Goal: Task Accomplishment & Management: Complete application form

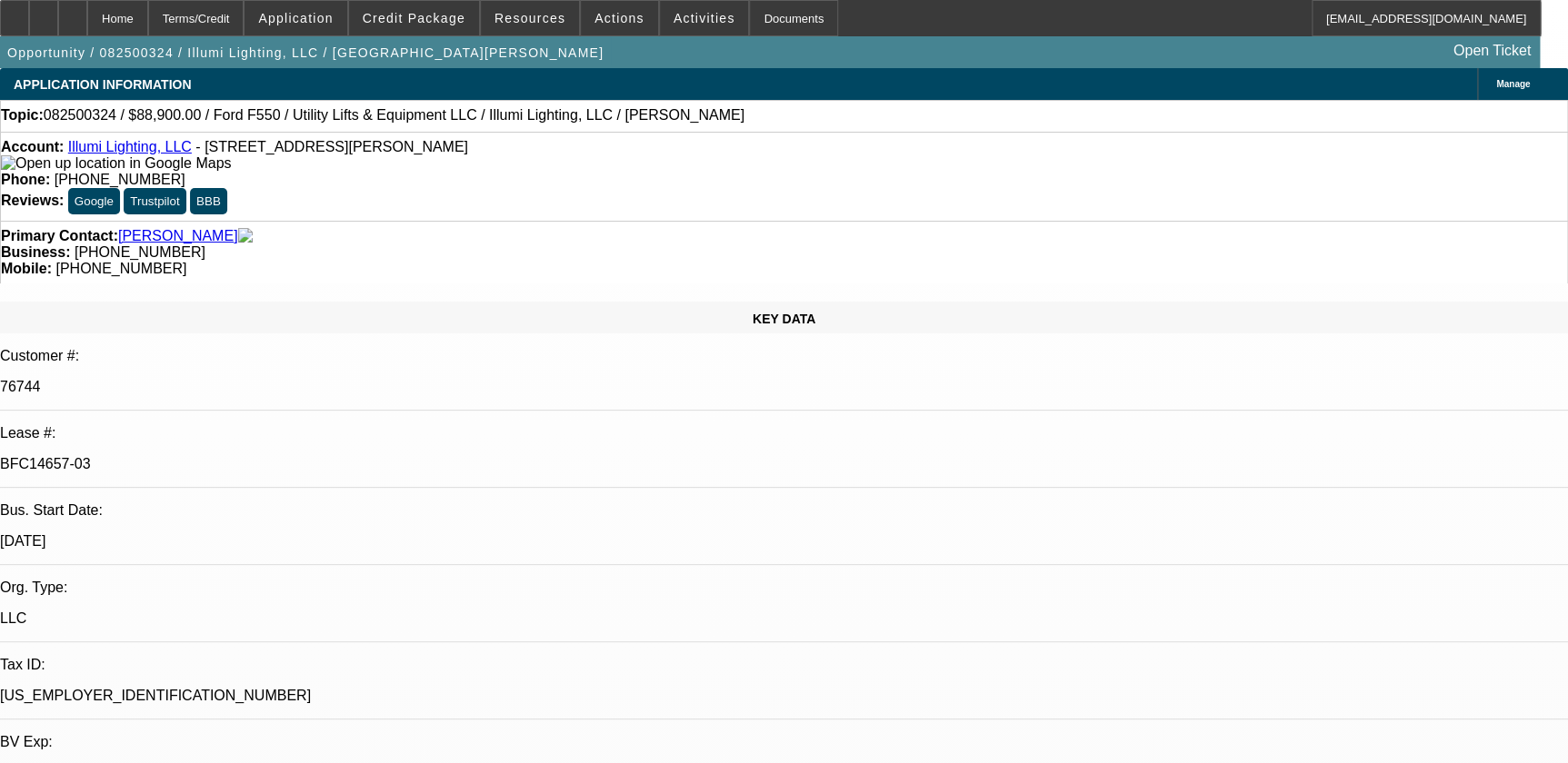
select select "0"
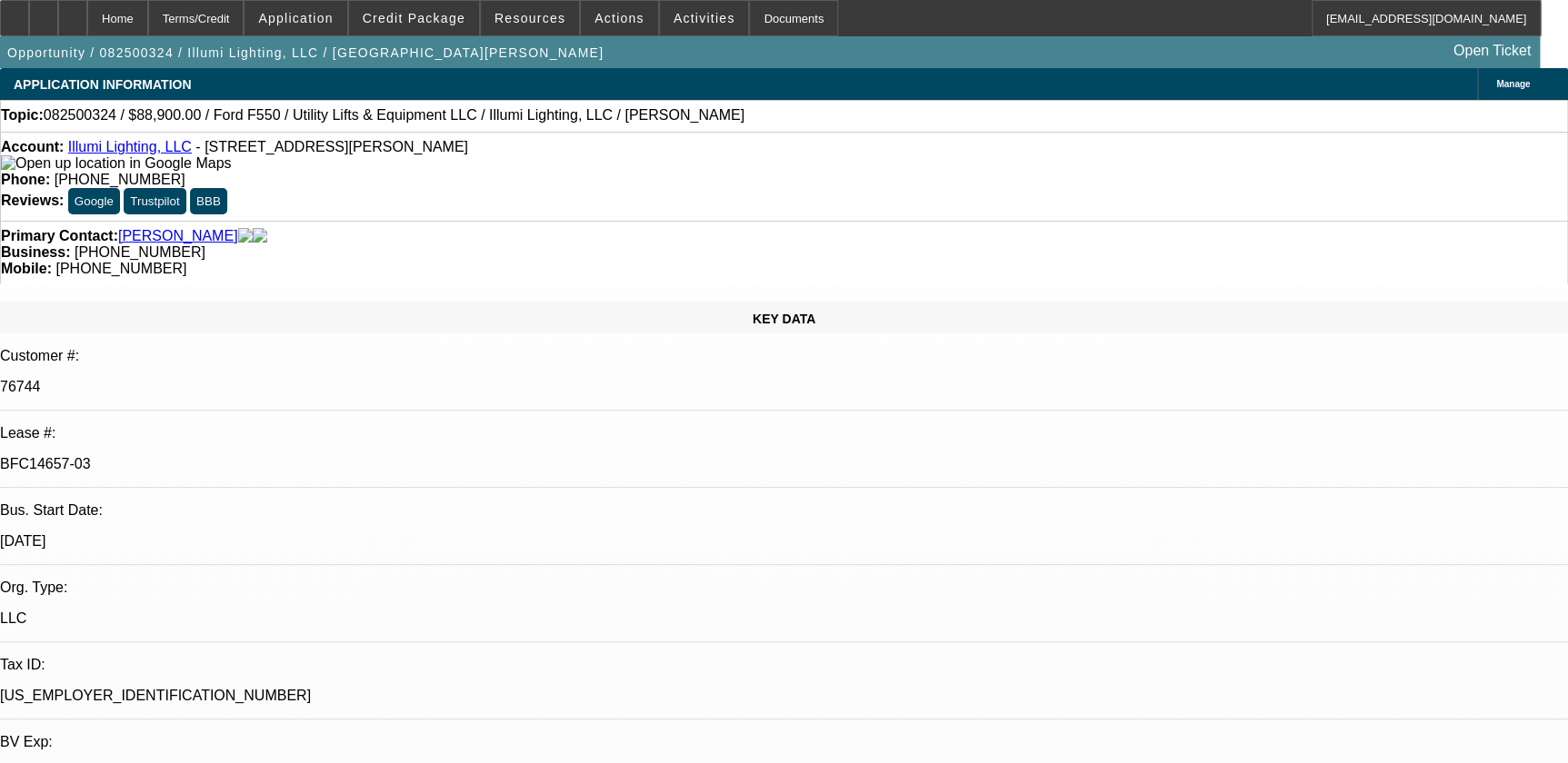
select select "0"
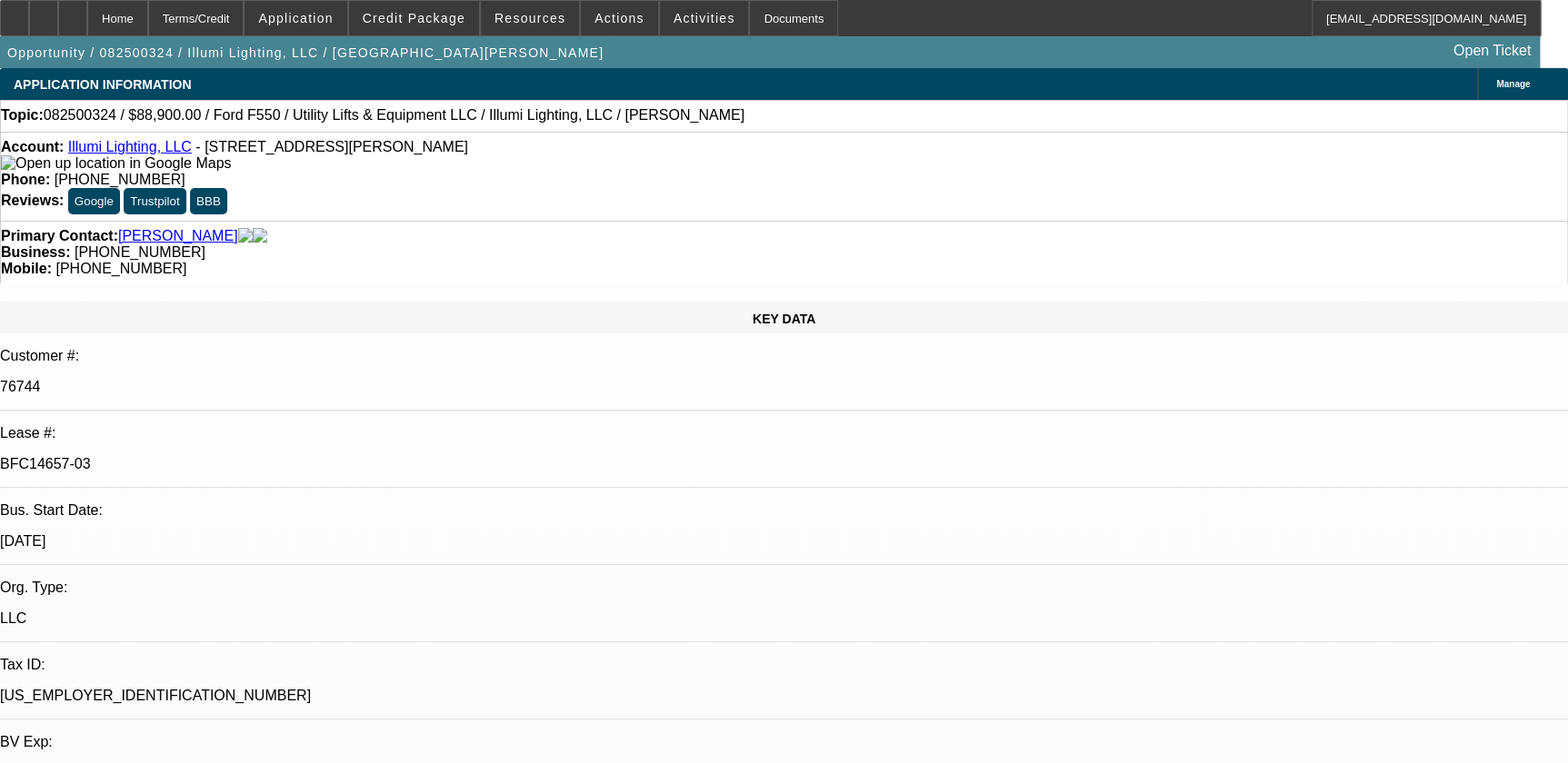
select select "0"
select select "1"
select select "3"
select select "6"
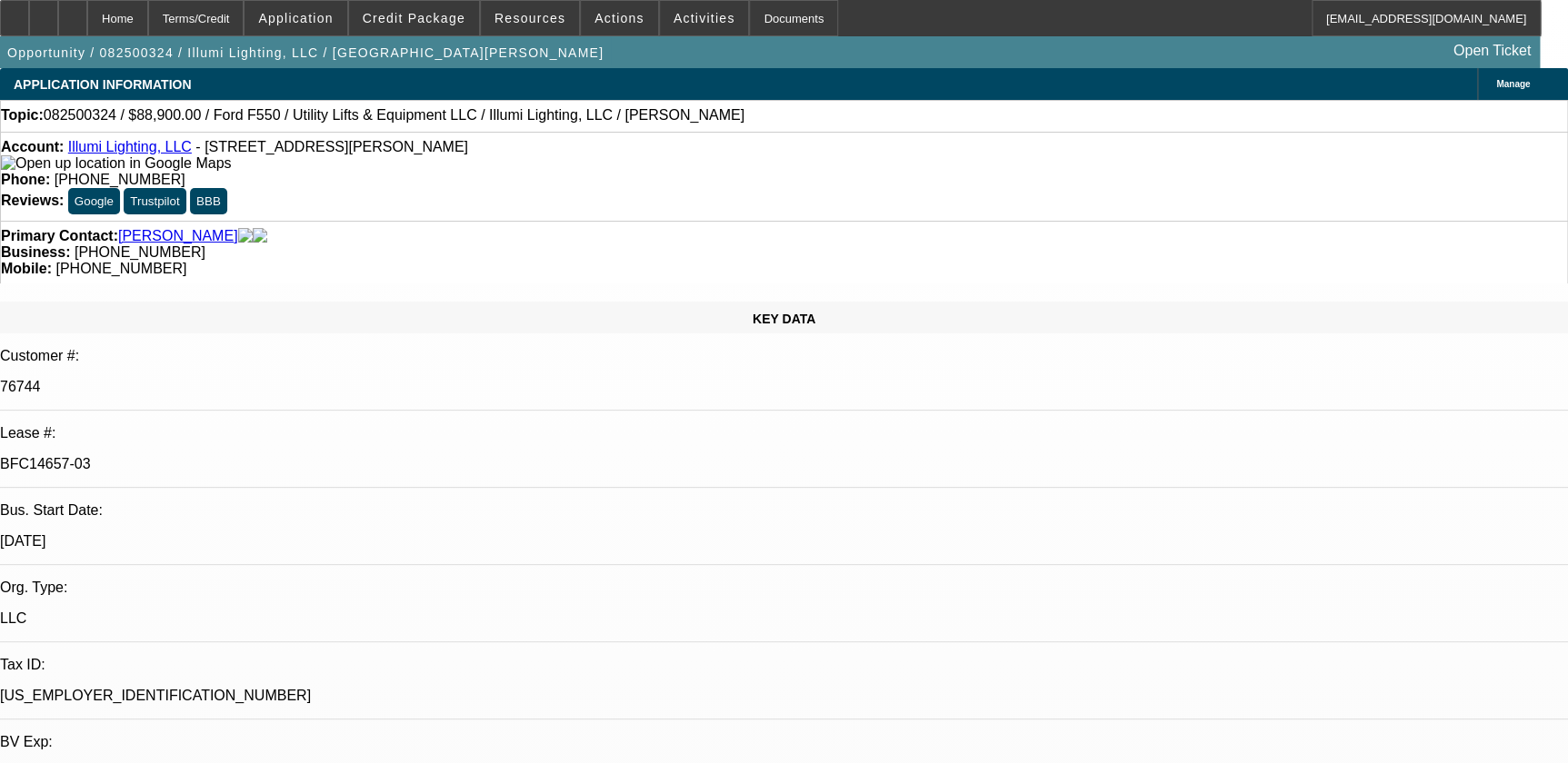
select select "1"
select select "3"
select select "6"
select select "1"
select select "3"
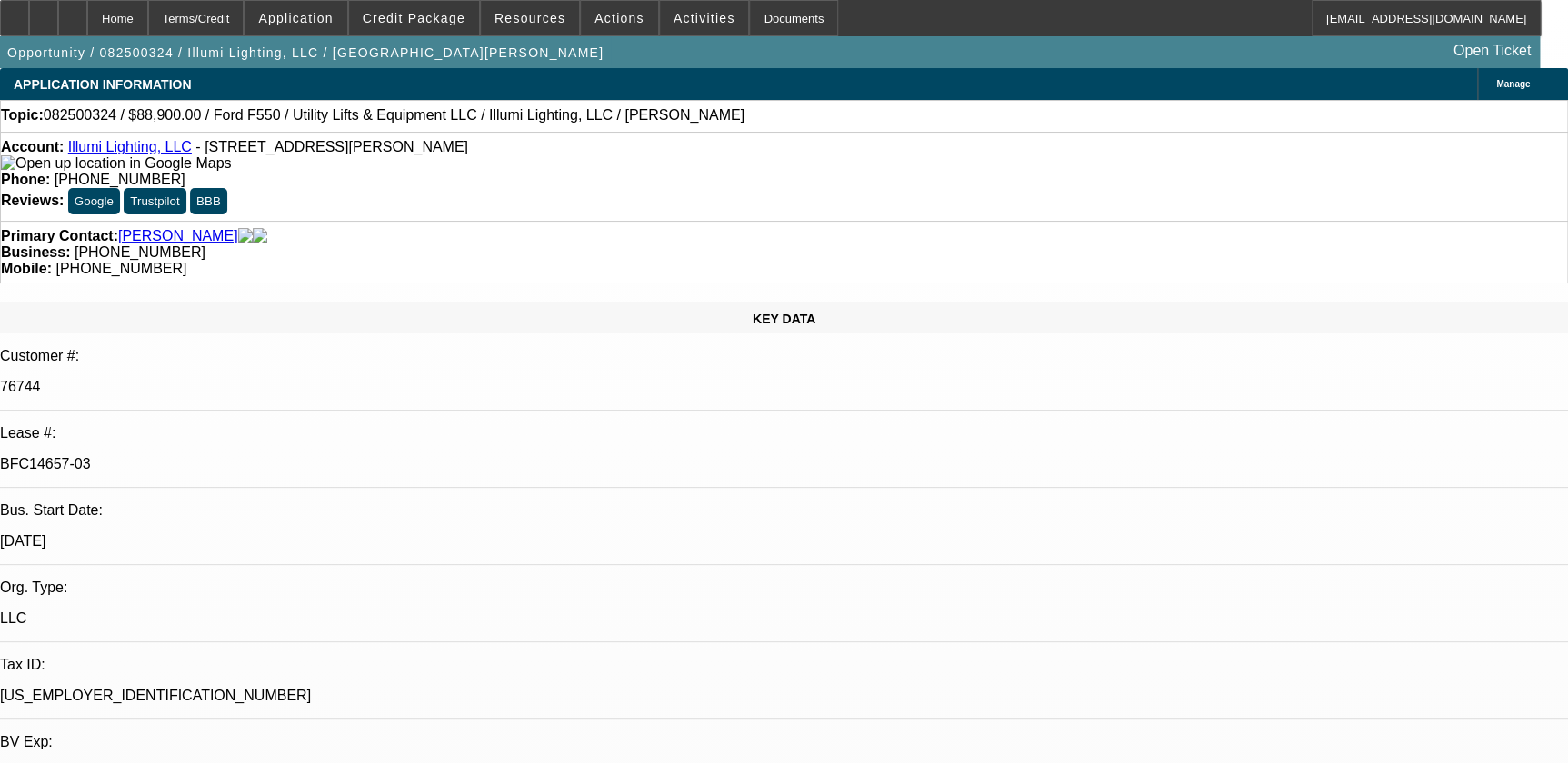
select select "6"
select select "1"
select select "3"
select select "6"
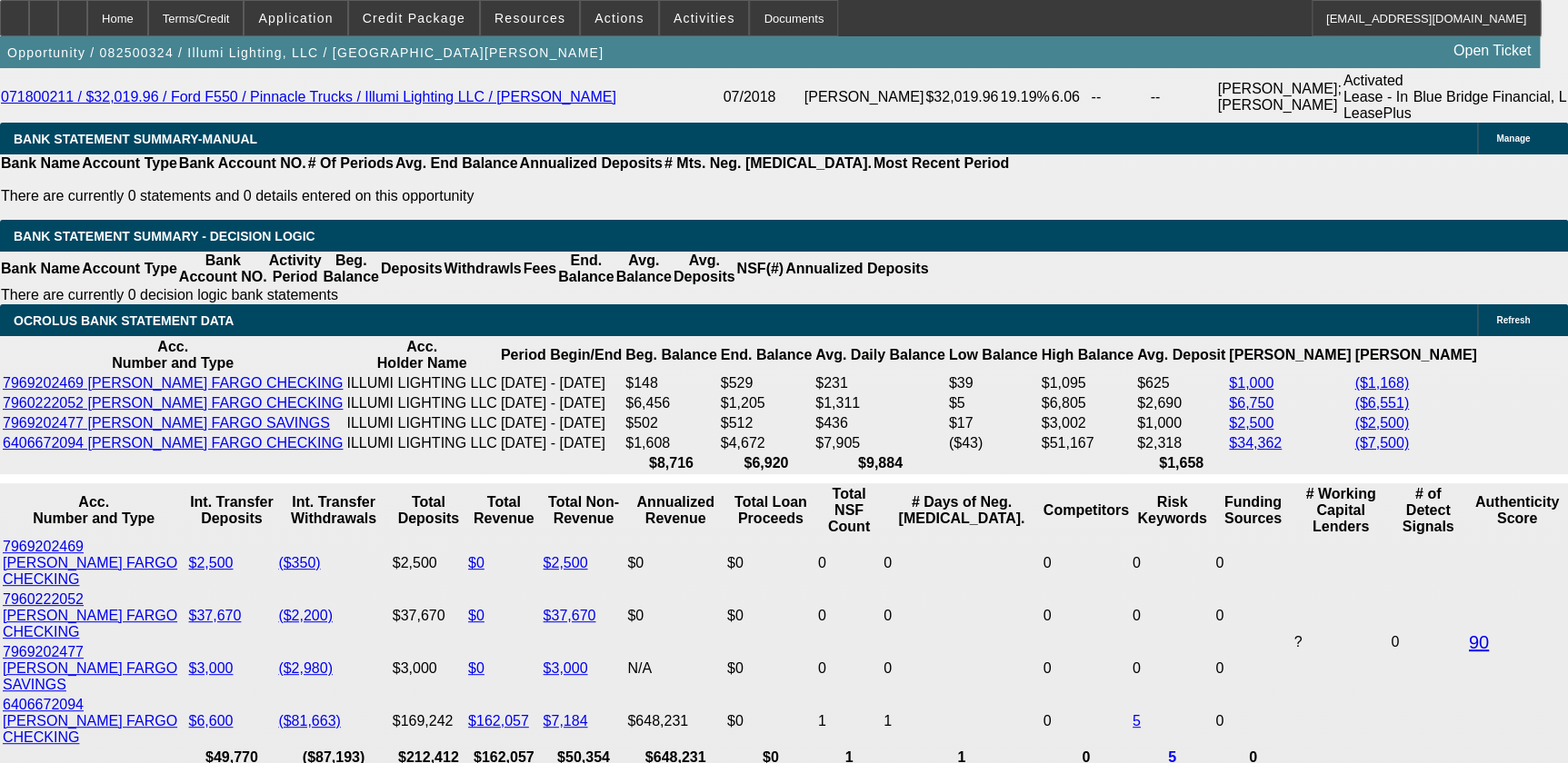
scroll to position [3636, 0]
